Goal: Task Accomplishment & Management: Use online tool/utility

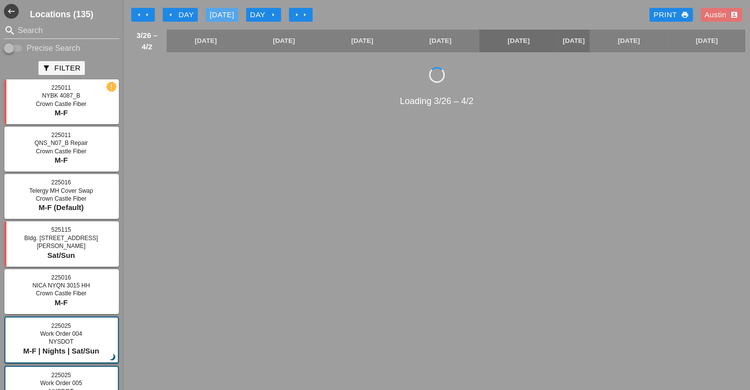
click at [223, 12] on div "[DATE]" at bounding box center [222, 14] width 25 height 11
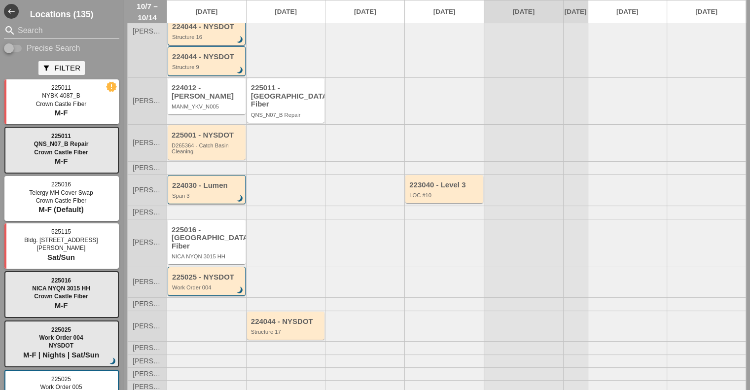
scroll to position [85, 0]
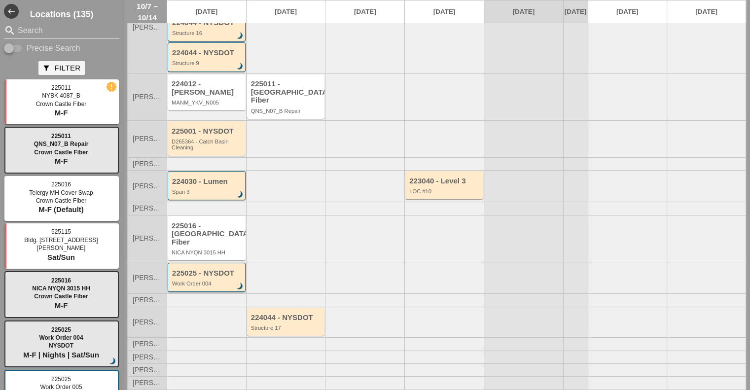
click at [198, 281] on div "Work Order 004" at bounding box center [207, 284] width 71 height 6
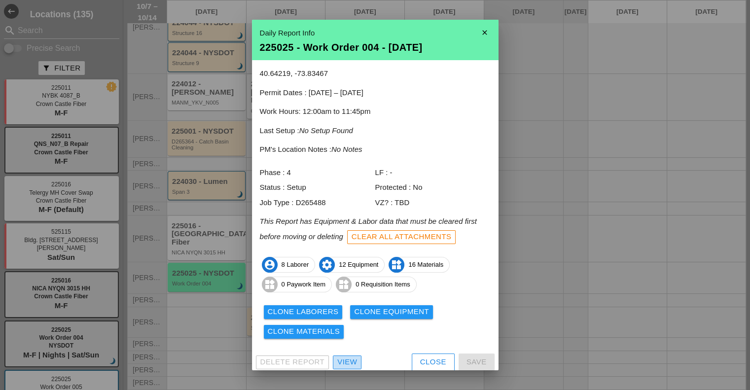
click at [340, 360] on div "View" at bounding box center [347, 361] width 20 height 11
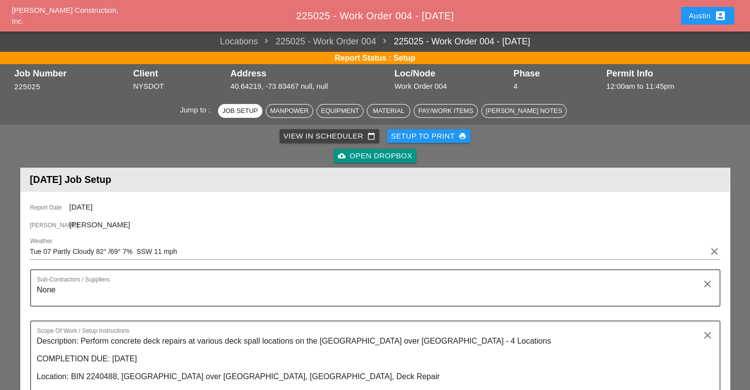
click at [376, 155] on div "cloud_upload Open Dropbox" at bounding box center [375, 155] width 74 height 11
click at [560, 134] on div "View in Scheduler calendar_today Setup to Print print cloud_upload Open Dropbox" at bounding box center [375, 145] width 706 height 39
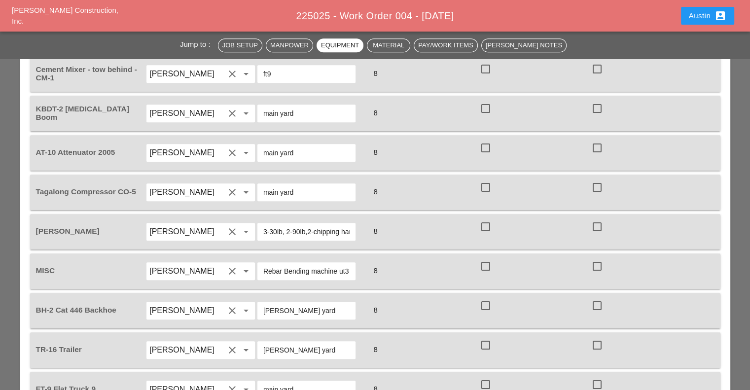
scroll to position [1085, 0]
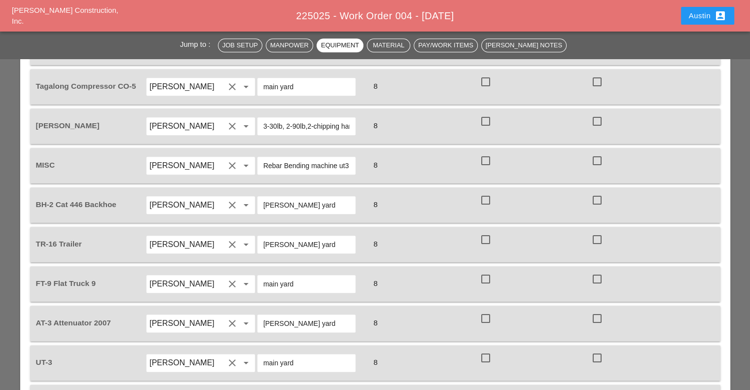
click at [390, 43] on div "Material" at bounding box center [388, 45] width 35 height 10
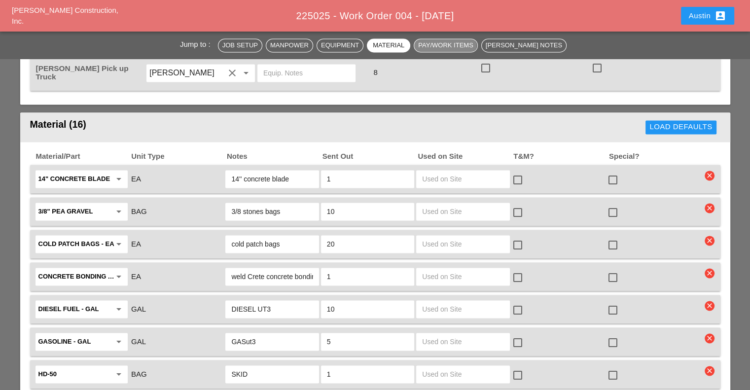
click at [457, 43] on div "Pay/Work Items" at bounding box center [445, 45] width 55 height 10
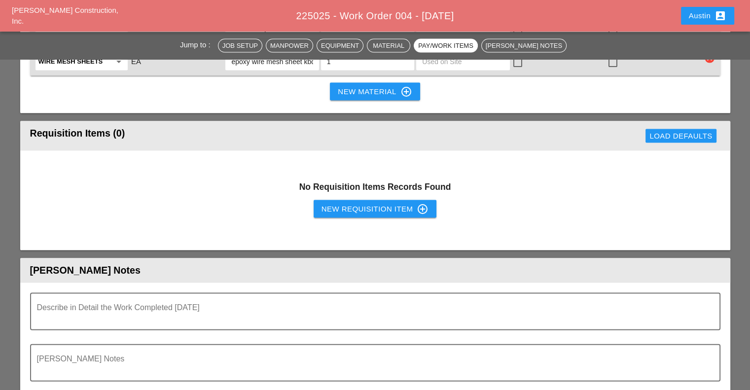
click at [515, 41] on div "[PERSON_NAME] Notes" at bounding box center [524, 45] width 76 height 10
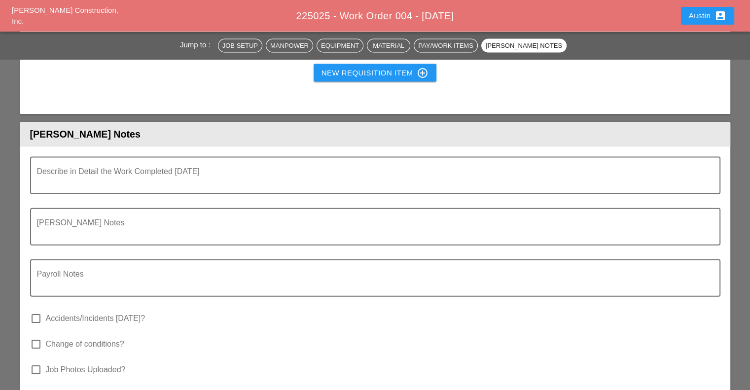
scroll to position [2157, 0]
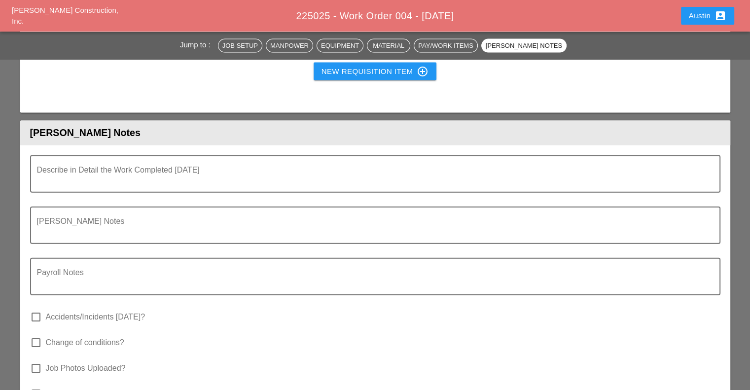
click at [254, 45] on div "Job Setup" at bounding box center [240, 45] width 36 height 10
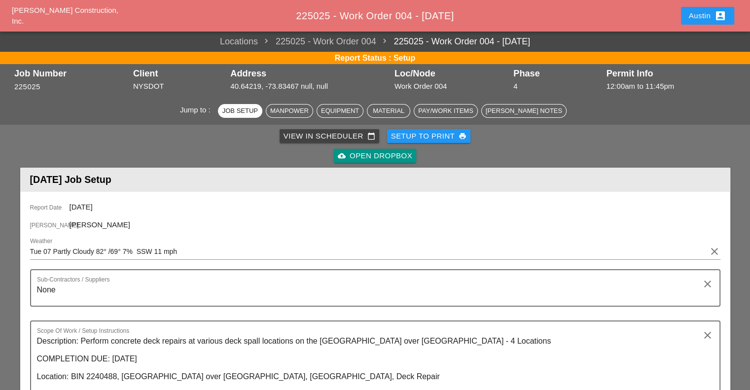
scroll to position [0, 0]
click at [385, 153] on div "cloud_upload Open Dropbox" at bounding box center [375, 155] width 74 height 11
